Goal: Task Accomplishment & Management: Manage account settings

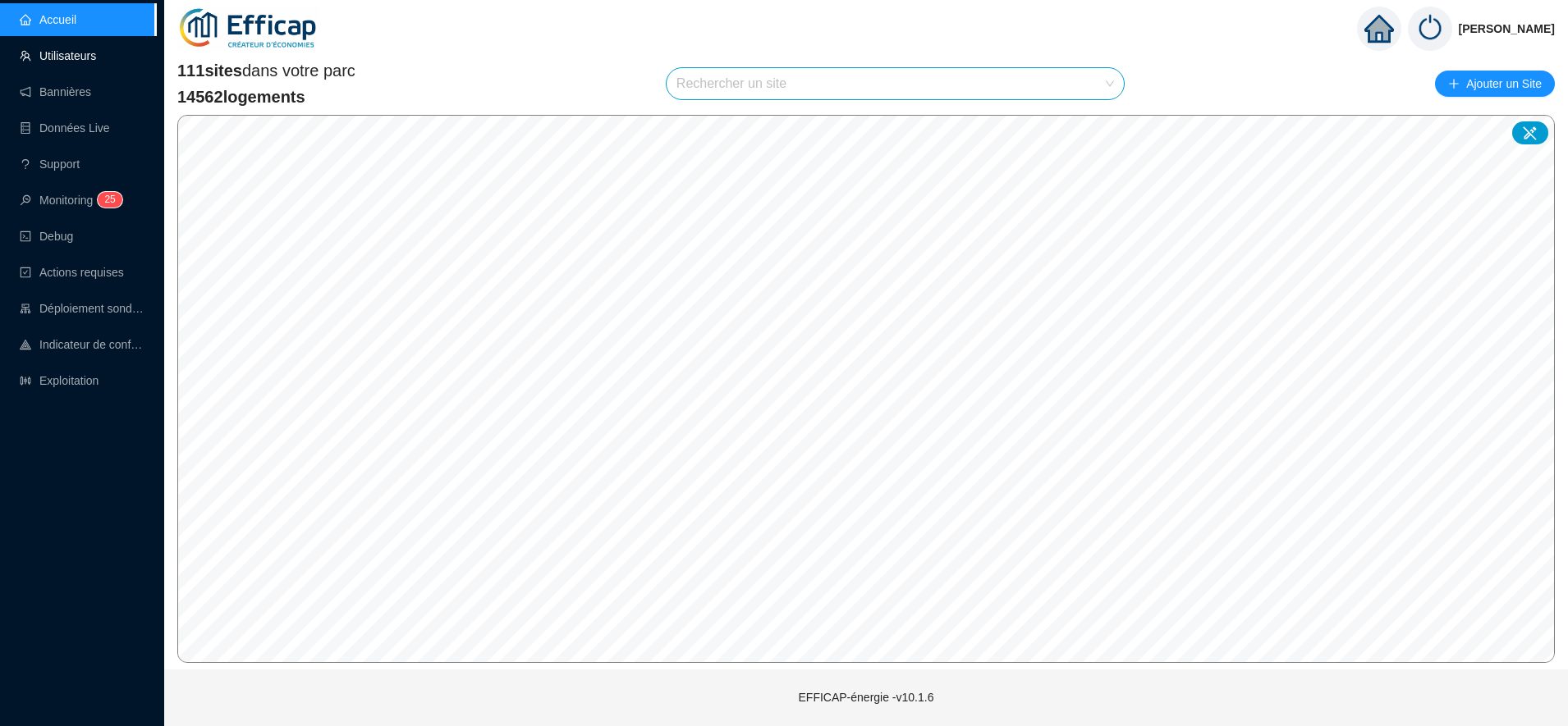
click at [77, 62] on link "Utilisateurs" at bounding box center [57, 55] width 77 height 13
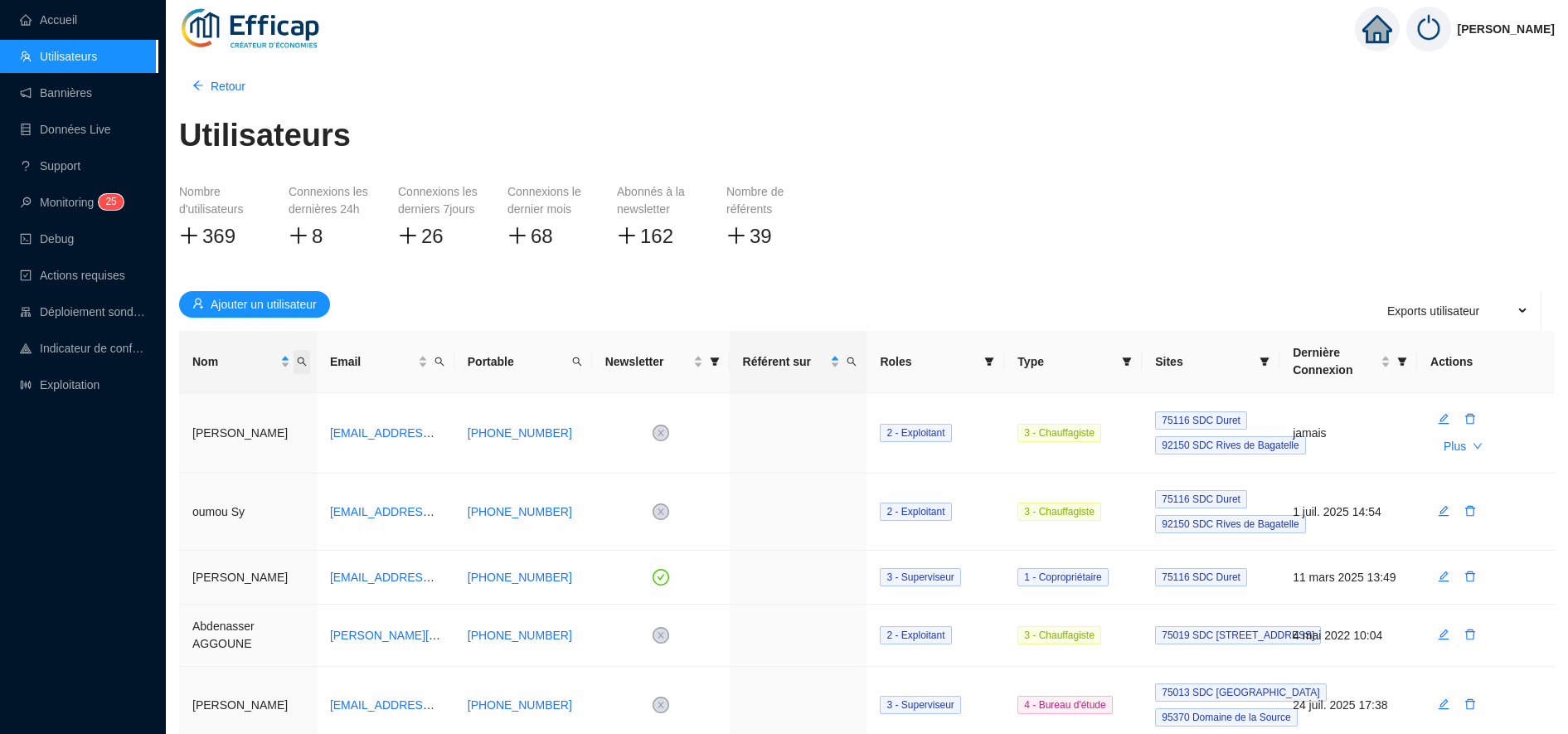
click at [302, 364] on icon "search" at bounding box center [301, 361] width 10 height 10
type input "bordel"
